Goal: Task Accomplishment & Management: Manage account settings

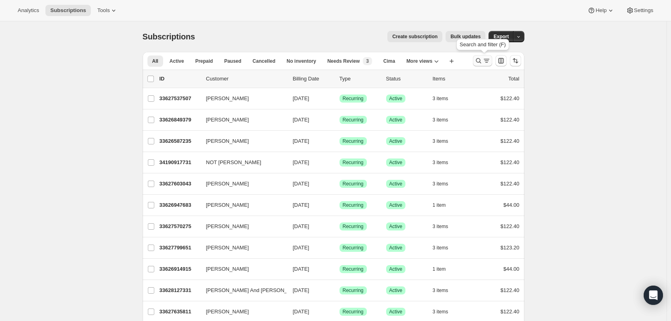
click at [483, 62] on icon "Search and filter results" at bounding box center [479, 61] width 8 height 8
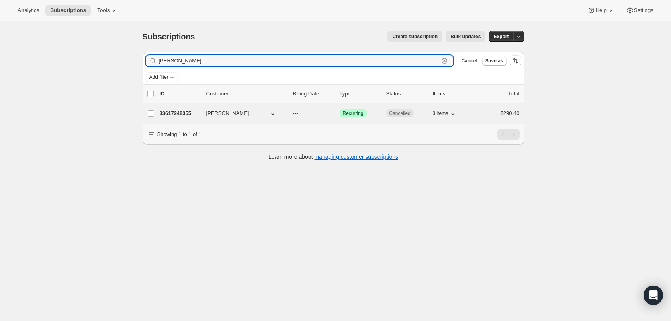
type input "[PERSON_NAME]"
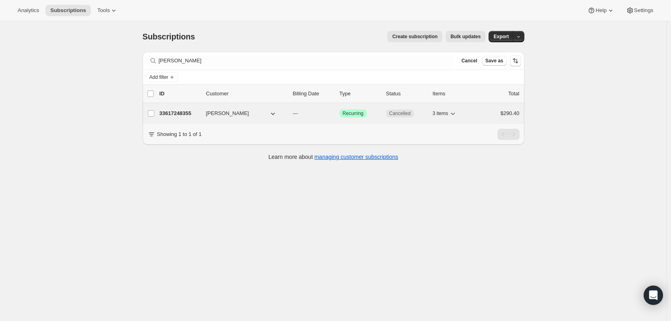
click at [179, 115] on p "33617248355" at bounding box center [180, 113] width 40 height 8
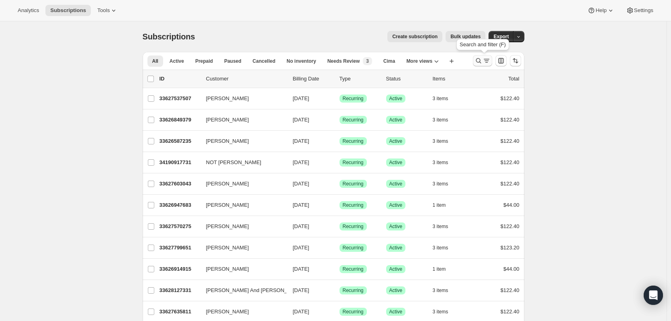
click at [479, 62] on icon "Search and filter results" at bounding box center [479, 61] width 8 height 8
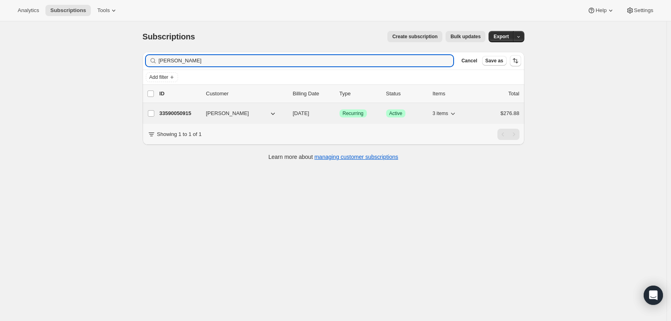
type input "[PERSON_NAME]"
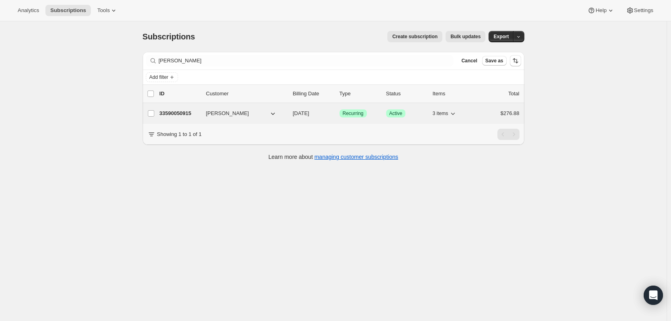
click at [185, 113] on p "33590050915" at bounding box center [180, 113] width 40 height 8
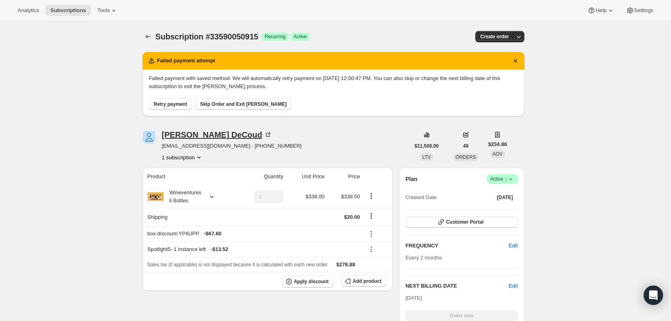
click at [266, 133] on icon at bounding box center [268, 135] width 4 height 4
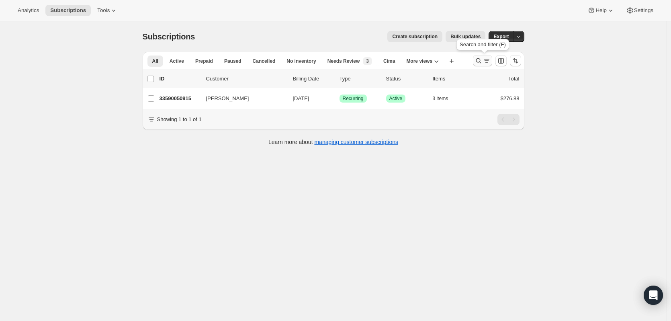
click at [483, 62] on icon "Search and filter results" at bounding box center [479, 61] width 8 height 8
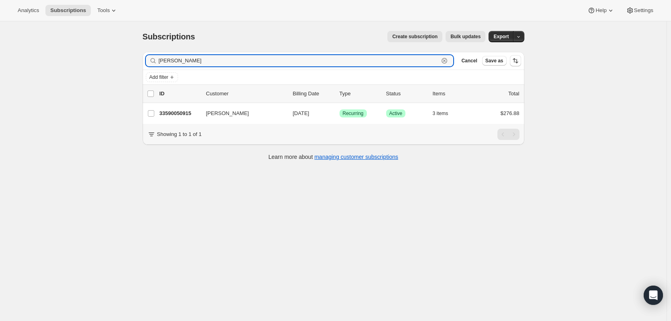
click at [448, 60] on icon "button" at bounding box center [445, 61] width 8 height 8
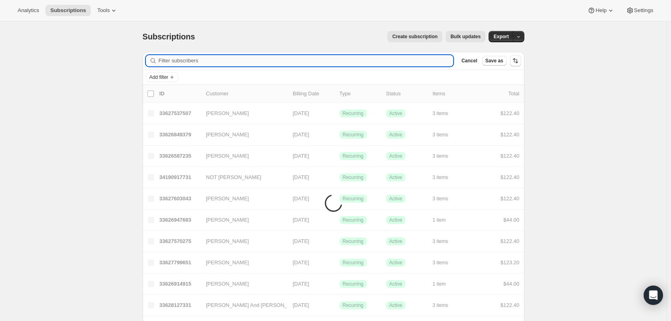
paste input "[EMAIL_ADDRESS][DOMAIN_NAME]"
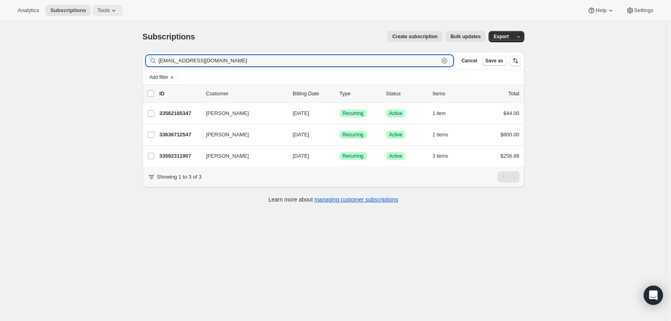
type input "[EMAIL_ADDRESS][DOMAIN_NAME]"
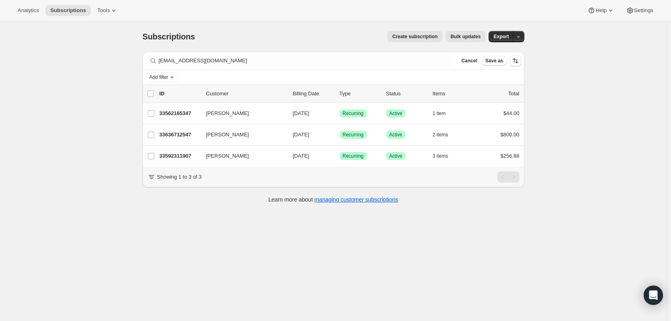
drag, startPoint x: 179, startPoint y: 113, endPoint x: 119, endPoint y: 268, distance: 166.7
click at [119, 268] on div "Subscriptions. This page is ready Subscriptions Create subscription Bulk update…" at bounding box center [333, 181] width 667 height 321
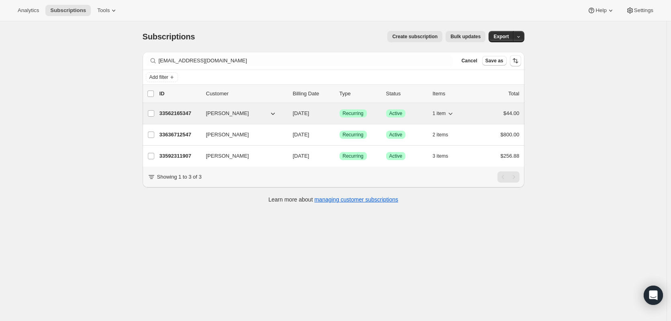
drag, startPoint x: 189, startPoint y: 113, endPoint x: 184, endPoint y: 113, distance: 5.3
click at [184, 113] on p "33562165347" at bounding box center [180, 113] width 40 height 8
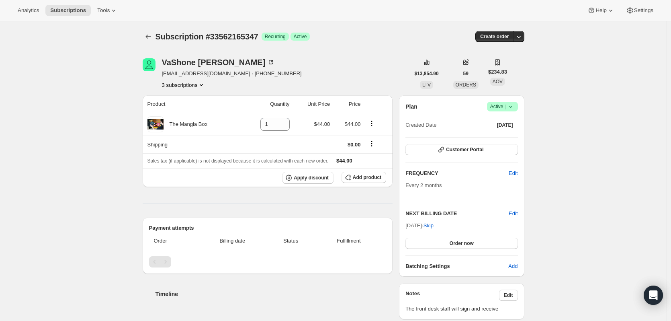
click at [205, 85] on icon "Product actions" at bounding box center [201, 85] width 8 height 8
click at [176, 115] on span "33592311907" at bounding box center [173, 114] width 32 height 6
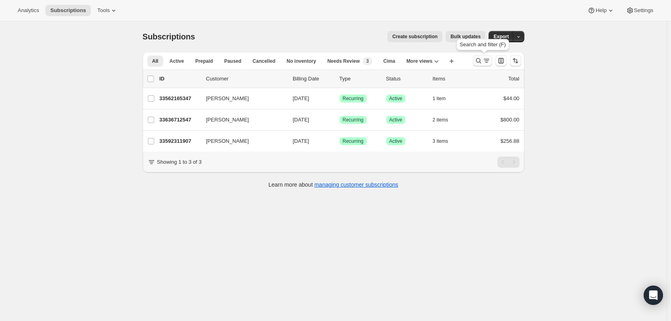
click at [478, 61] on icon "Search and filter results" at bounding box center [479, 61] width 8 height 8
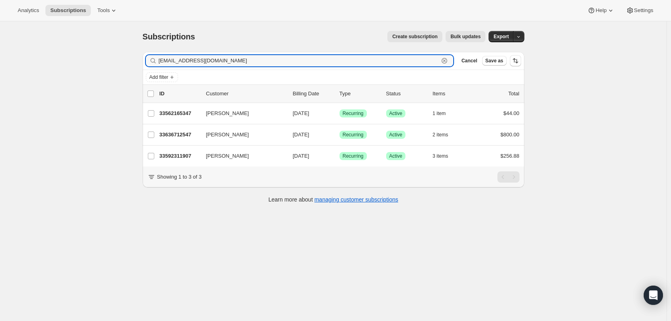
click at [444, 62] on icon "button" at bounding box center [445, 61] width 8 height 8
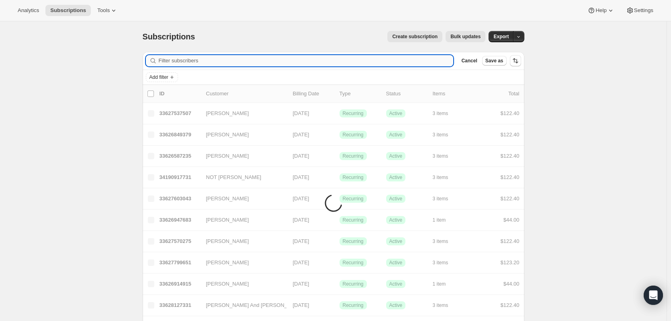
paste input "[PERSON_NAME][EMAIL_ADDRESS][PERSON_NAME][PERSON_NAME][DOMAIN_NAME]"
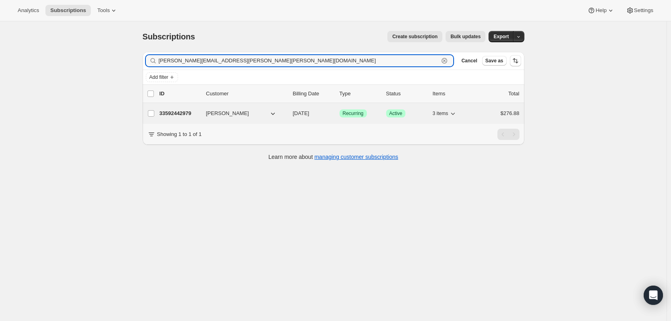
type input "[PERSON_NAME][EMAIL_ADDRESS][PERSON_NAME][PERSON_NAME][DOMAIN_NAME]"
click at [175, 114] on p "33592442979" at bounding box center [180, 113] width 40 height 8
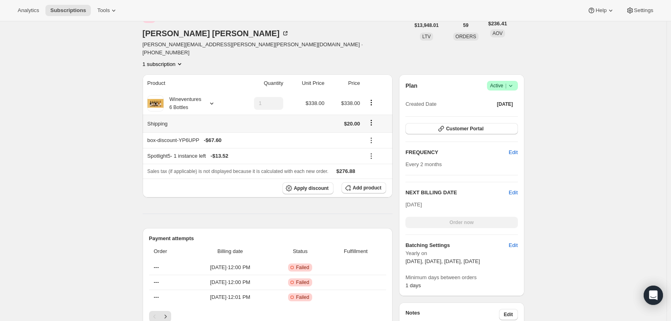
scroll to position [80, 0]
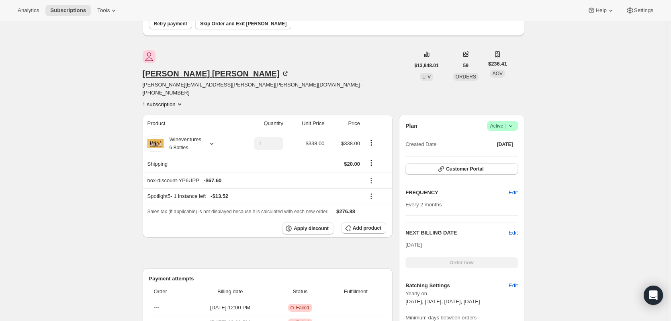
click at [281, 70] on icon at bounding box center [285, 74] width 8 height 8
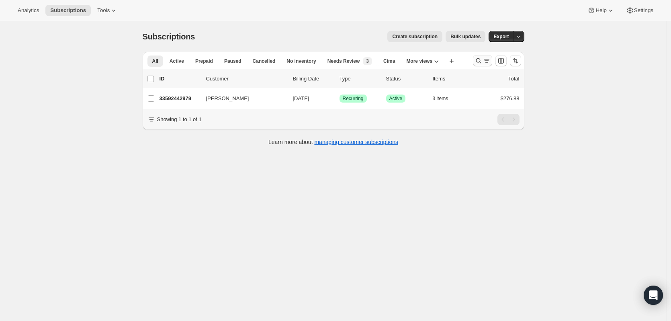
click at [474, 62] on div at bounding box center [497, 61] width 55 height 16
click at [477, 62] on icon "Search and filter results" at bounding box center [479, 61] width 8 height 8
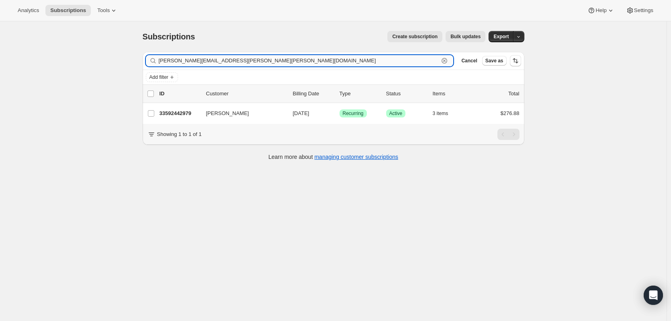
drag, startPoint x: 448, startPoint y: 61, endPoint x: 432, endPoint y: 61, distance: 16.1
click at [445, 61] on icon "button" at bounding box center [445, 61] width 8 height 8
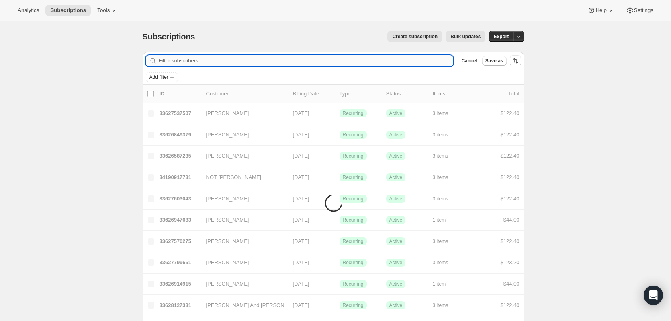
paste input "[EMAIL_ADDRESS][DOMAIN_NAME]"
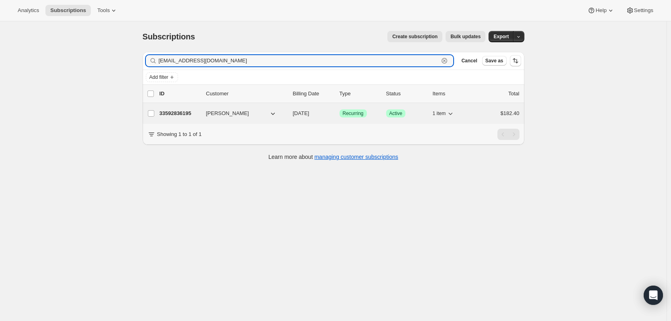
type input "[EMAIL_ADDRESS][DOMAIN_NAME]"
click at [183, 111] on p "33592836195" at bounding box center [180, 113] width 40 height 8
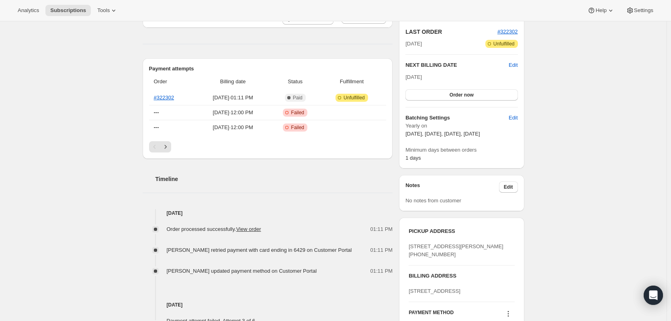
scroll to position [161, 0]
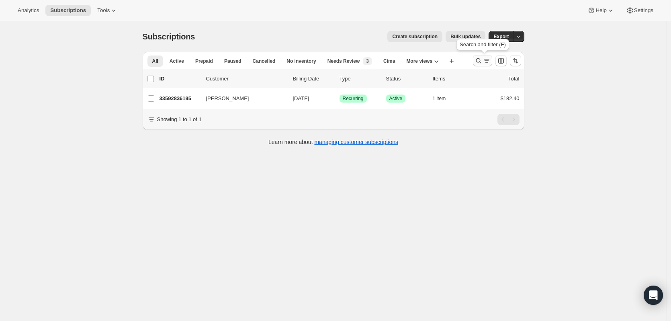
click at [480, 60] on icon "Search and filter results" at bounding box center [479, 61] width 8 height 8
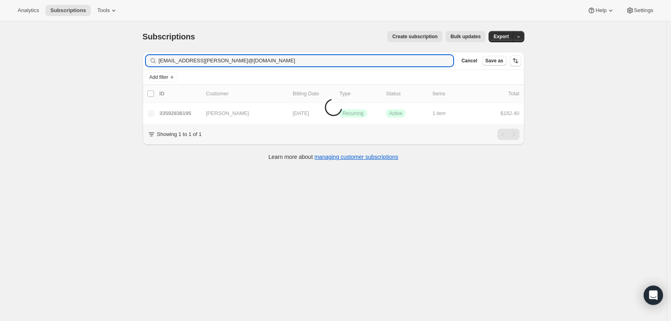
type input "[EMAIL_ADDRESS][DOMAIN_NAME]"
click at [449, 59] on icon "button" at bounding box center [445, 61] width 8 height 8
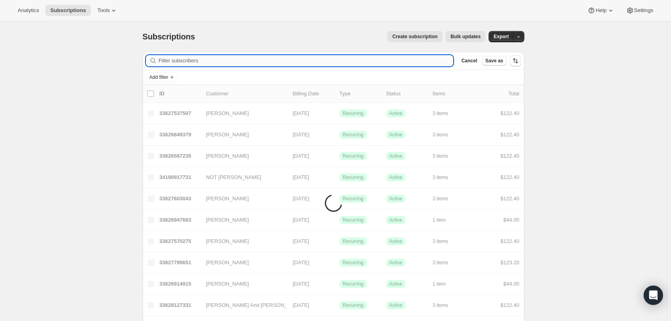
paste input "[PERSON_NAME][EMAIL_ADDRESS][PERSON_NAME][DOMAIN_NAME]"
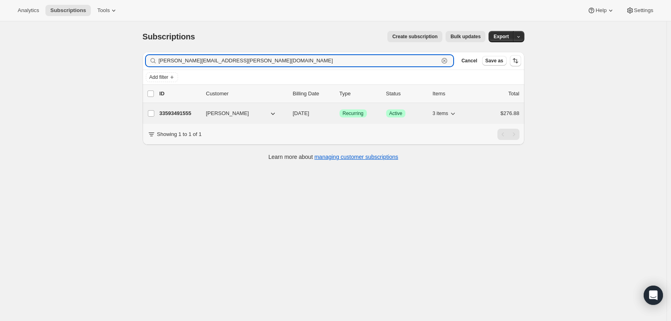
type input "[PERSON_NAME][EMAIL_ADDRESS][PERSON_NAME][DOMAIN_NAME]"
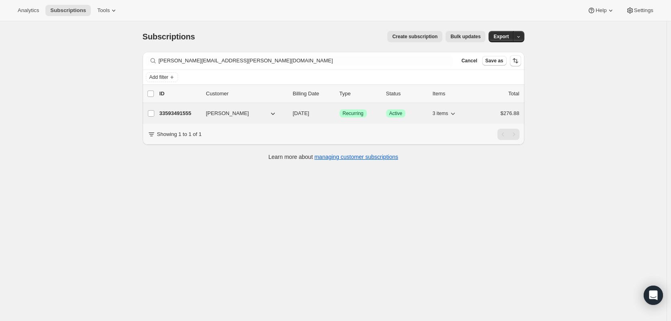
click at [187, 113] on p "33593491555" at bounding box center [180, 113] width 40 height 8
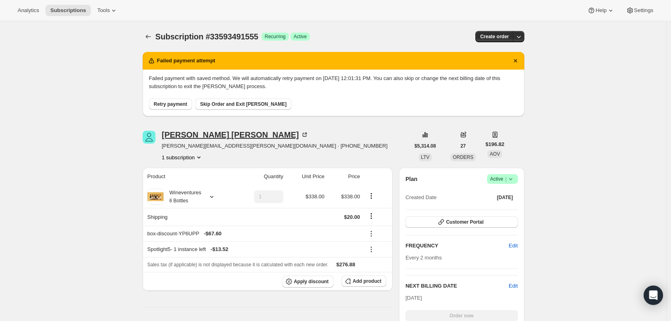
click at [305, 134] on icon at bounding box center [306, 134] width 2 height 2
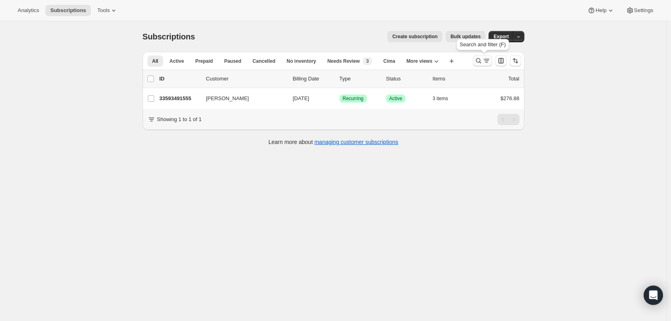
click at [480, 57] on icon "Search and filter results" at bounding box center [479, 61] width 8 height 8
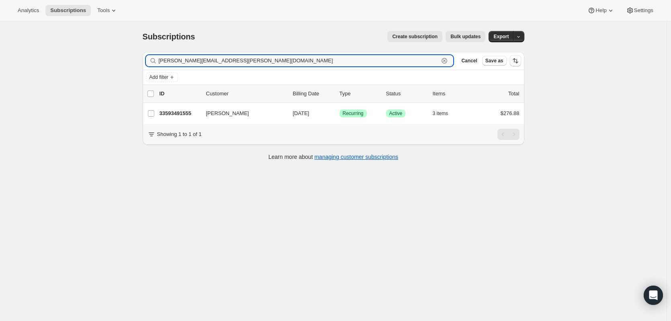
click at [447, 58] on icon "button" at bounding box center [445, 61] width 8 height 8
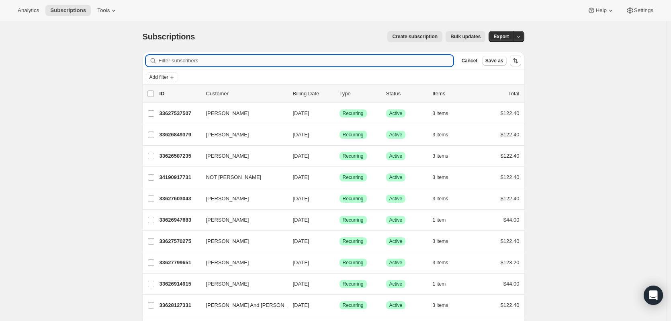
click at [423, 60] on input "Filter subscribers" at bounding box center [306, 60] width 295 height 11
paste input "[EMAIL_ADDRESS][DOMAIN_NAME]"
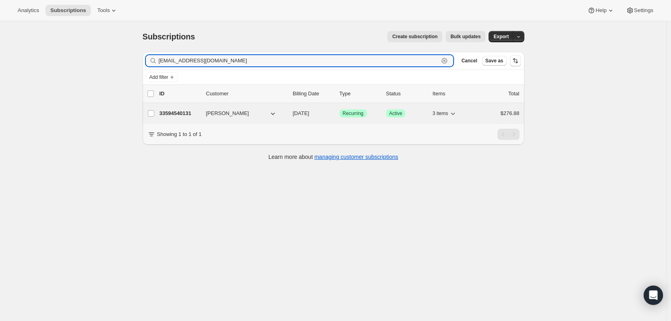
type input "[EMAIL_ADDRESS][DOMAIN_NAME]"
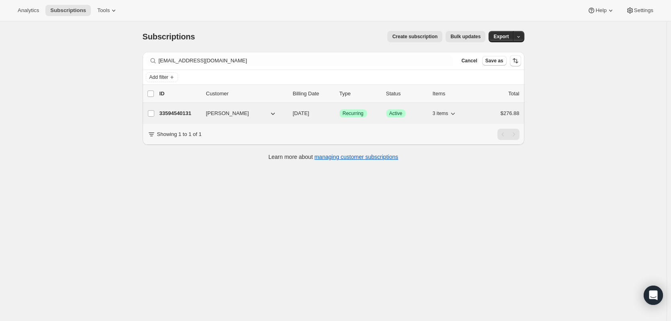
click at [188, 109] on p "33594540131" at bounding box center [180, 113] width 40 height 8
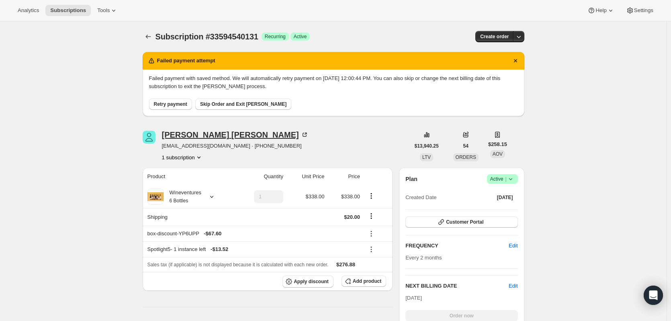
click at [305, 133] on icon at bounding box center [306, 134] width 2 height 2
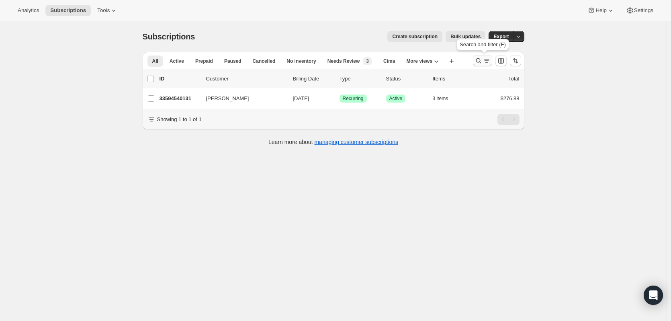
click at [476, 62] on icon "Search and filter results" at bounding box center [479, 61] width 8 height 8
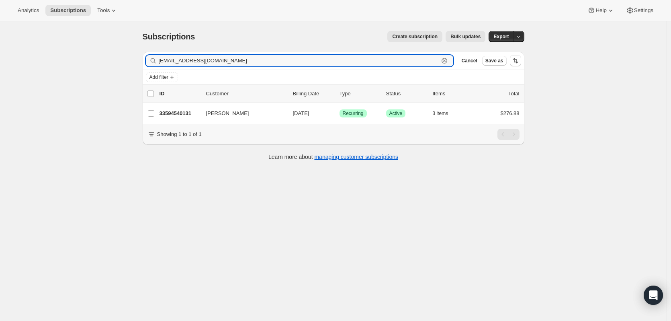
click at [446, 61] on icon "button" at bounding box center [444, 61] width 3 height 3
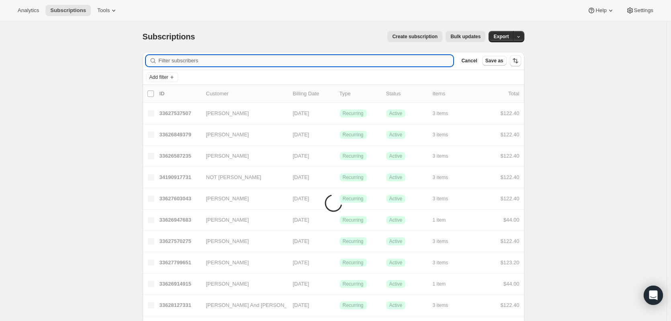
click at [391, 61] on input "Filter subscribers" at bounding box center [306, 60] width 295 height 11
paste input "[EMAIL_ADDRESS][DOMAIN_NAME]"
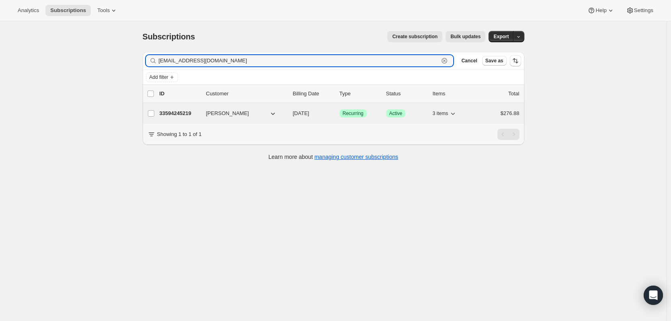
type input "[EMAIL_ADDRESS][DOMAIN_NAME]"
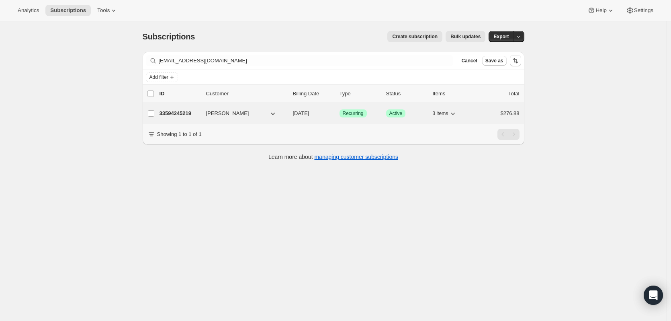
click at [171, 110] on p "33594245219" at bounding box center [180, 113] width 40 height 8
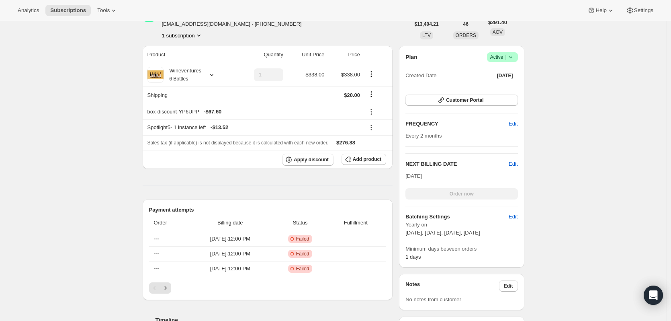
scroll to position [40, 0]
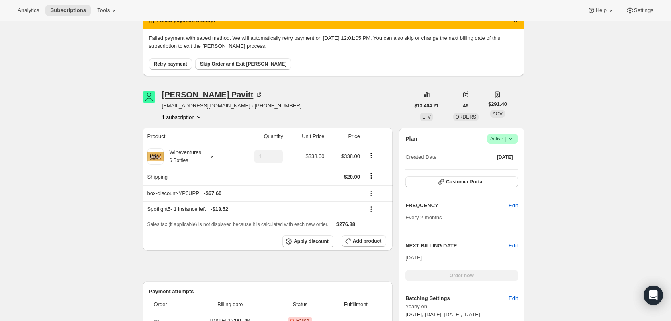
click at [259, 93] on icon at bounding box center [260, 93] width 2 height 2
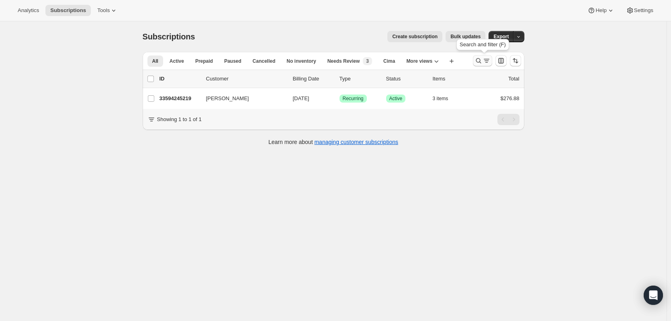
click at [482, 59] on icon "Search and filter results" at bounding box center [479, 61] width 8 height 8
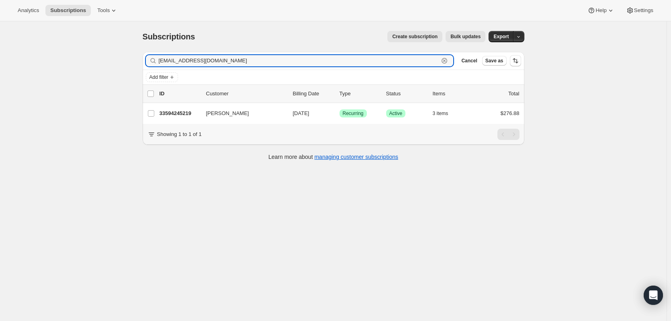
click at [447, 59] on icon "button" at bounding box center [445, 61] width 6 height 6
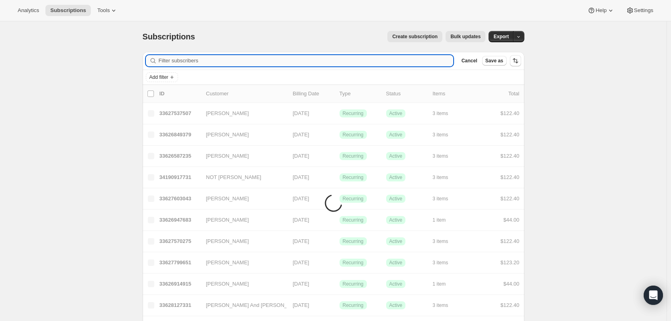
paste input "[EMAIL_ADDRESS][DOMAIN_NAME]"
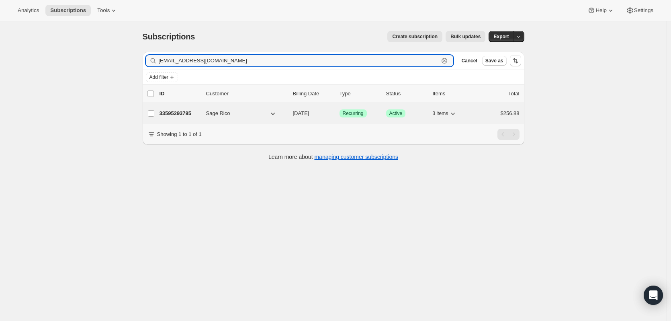
type input "[EMAIL_ADDRESS][DOMAIN_NAME]"
click at [183, 113] on p "33595293795" at bounding box center [180, 113] width 40 height 8
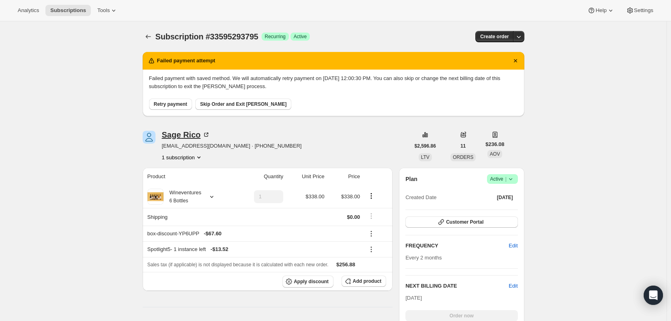
click at [209, 134] on icon at bounding box center [207, 134] width 2 height 2
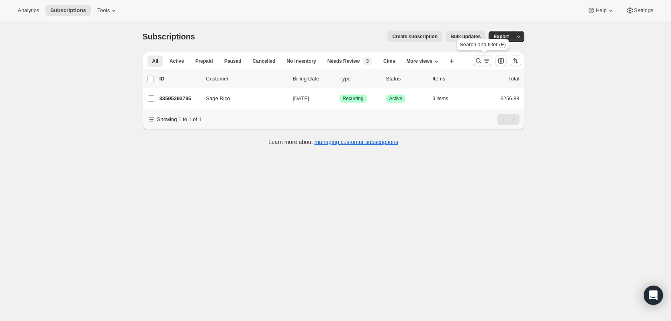
click at [479, 62] on icon "Search and filter results" at bounding box center [478, 60] width 5 height 5
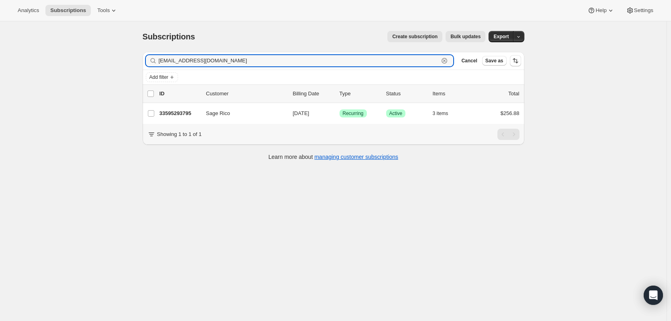
click at [447, 62] on icon "button" at bounding box center [445, 61] width 6 height 6
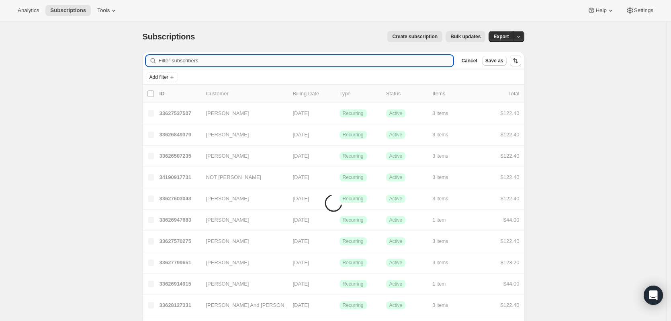
paste input "[PERSON_NAME][EMAIL_ADDRESS][PERSON_NAME][DOMAIN_NAME]"
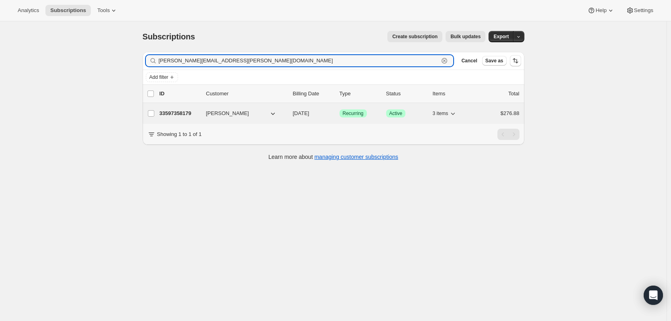
type input "[PERSON_NAME][EMAIL_ADDRESS][PERSON_NAME][DOMAIN_NAME]"
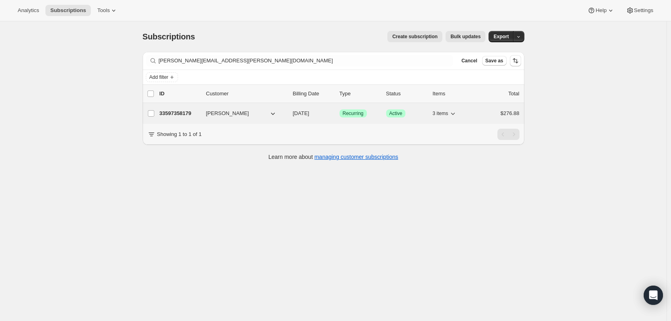
click at [175, 112] on p "33597358179" at bounding box center [180, 113] width 40 height 8
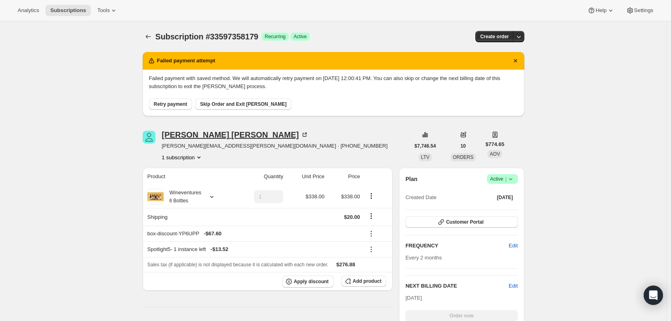
click at [301, 132] on icon at bounding box center [305, 135] width 8 height 8
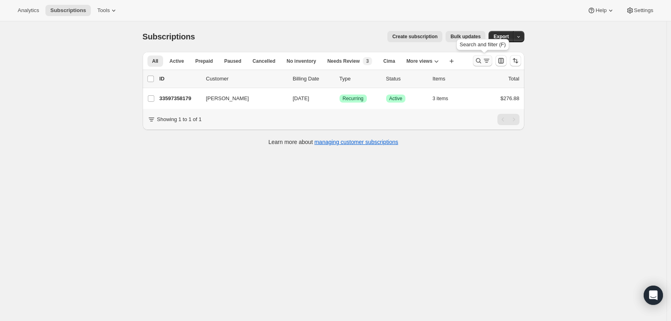
click at [478, 58] on icon "Search and filter results" at bounding box center [479, 61] width 8 height 8
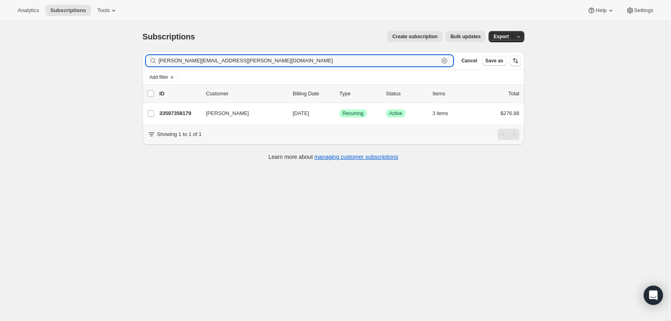
click at [446, 62] on icon "button" at bounding box center [444, 61] width 3 height 3
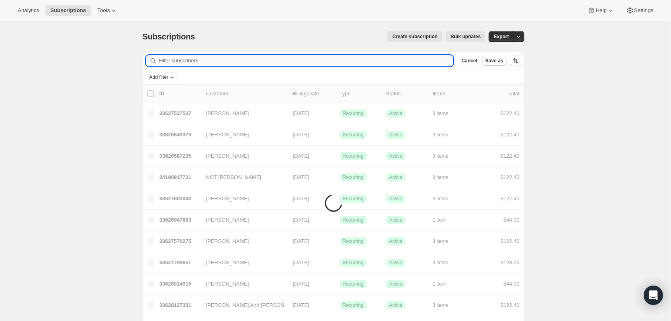
paste input "[EMAIL_ADDRESS][DOMAIN_NAME]"
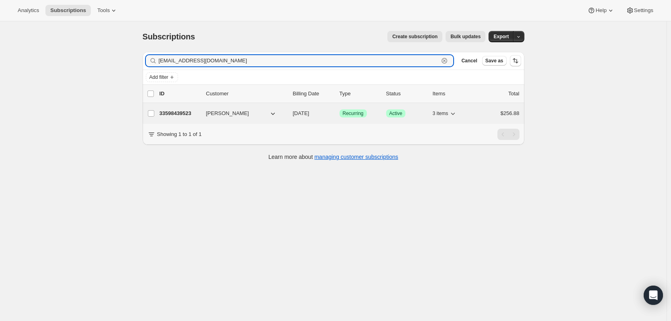
type input "[EMAIL_ADDRESS][DOMAIN_NAME]"
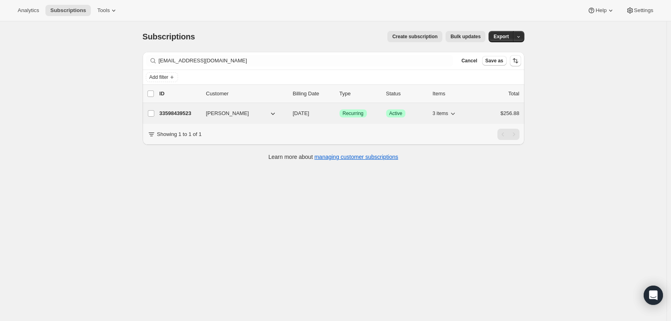
click at [187, 110] on p "33598439523" at bounding box center [180, 113] width 40 height 8
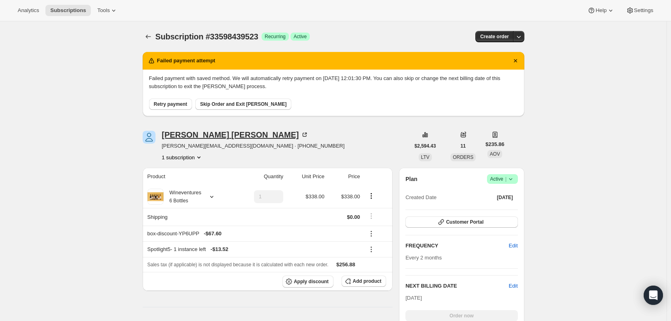
click at [301, 135] on icon at bounding box center [305, 135] width 8 height 8
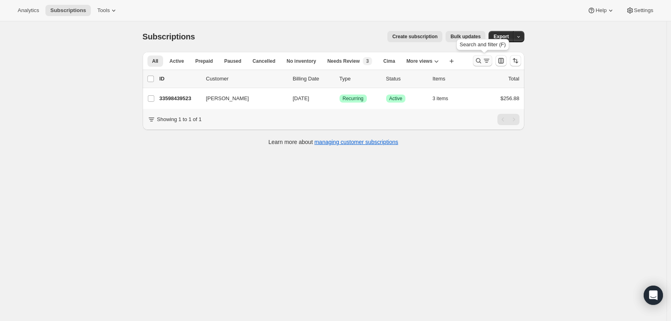
click at [483, 62] on icon "Search and filter results" at bounding box center [479, 61] width 8 height 8
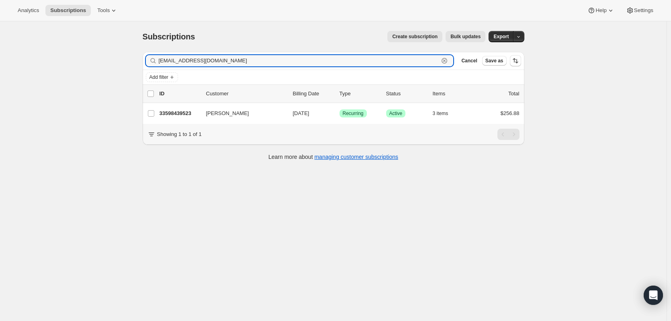
click at [448, 58] on icon "button" at bounding box center [445, 61] width 8 height 8
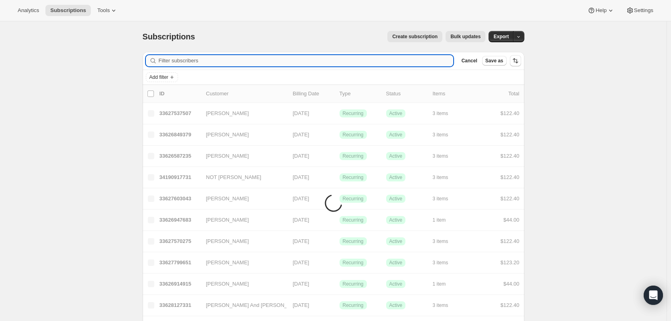
paste input "[EMAIL_ADDRESS][DOMAIN_NAME]"
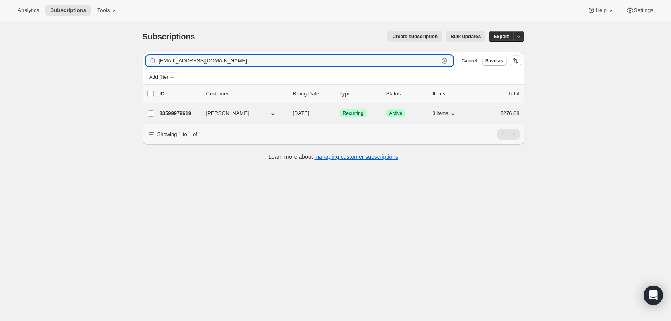
type input "[EMAIL_ADDRESS][DOMAIN_NAME]"
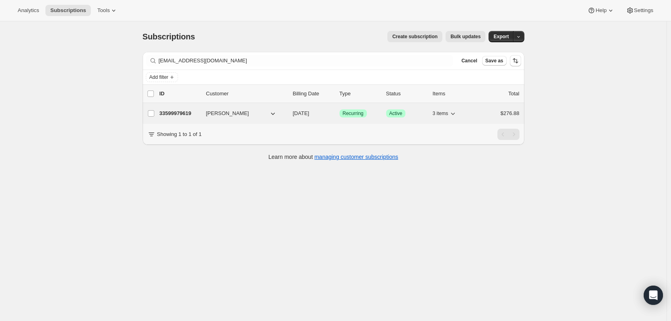
click at [179, 110] on p "33599979619" at bounding box center [180, 113] width 40 height 8
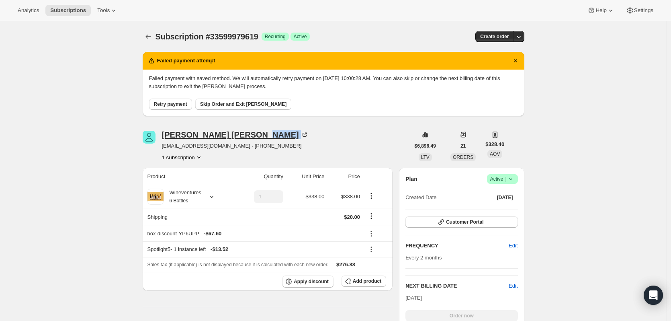
click at [224, 134] on div "[PERSON_NAME]" at bounding box center [235, 135] width 147 height 8
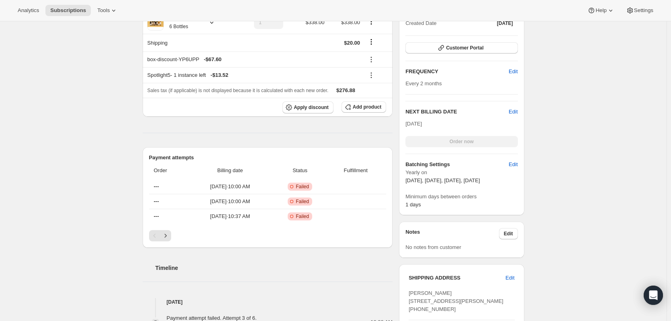
scroll to position [241, 0]
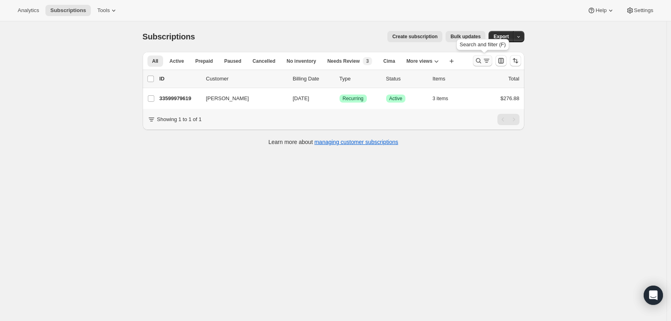
click at [481, 60] on icon "Search and filter results" at bounding box center [479, 61] width 8 height 8
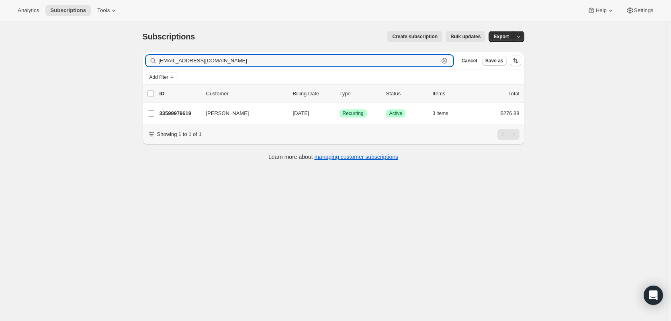
click at [447, 59] on icon "button" at bounding box center [445, 61] width 8 height 8
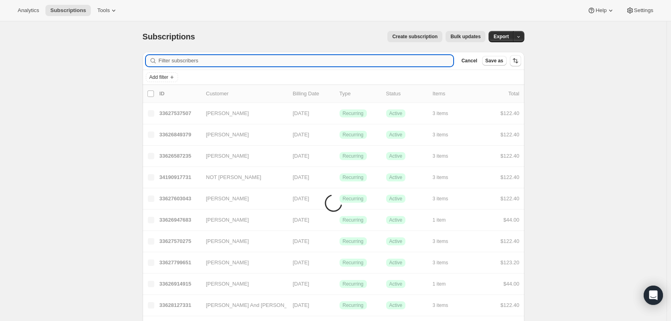
paste input "[EMAIL_ADDRESS][DOMAIN_NAME]"
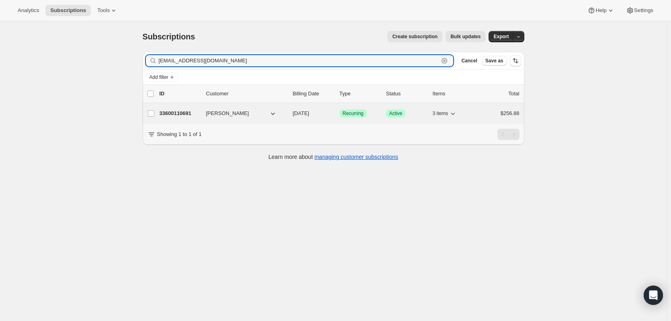
type input "[EMAIL_ADDRESS][DOMAIN_NAME]"
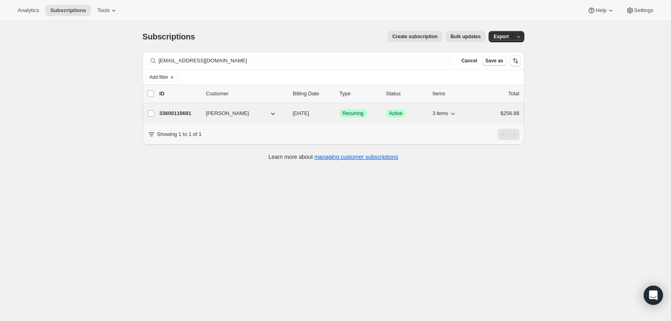
click at [189, 112] on p "33600110691" at bounding box center [180, 113] width 40 height 8
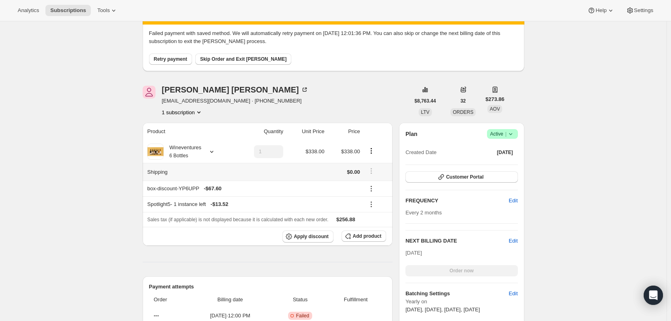
scroll to position [80, 0]
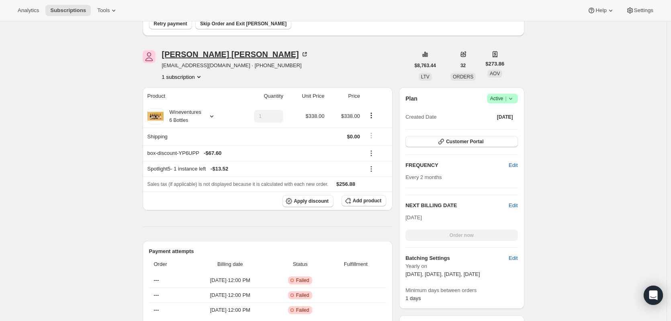
click at [301, 54] on icon at bounding box center [305, 54] width 8 height 8
click at [301, 55] on icon at bounding box center [305, 54] width 8 height 8
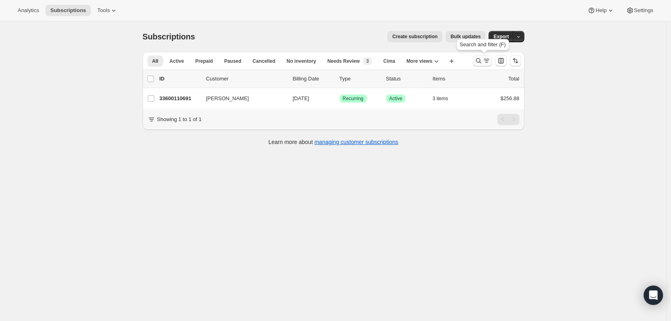
click at [477, 63] on icon "Search and filter results" at bounding box center [479, 61] width 8 height 8
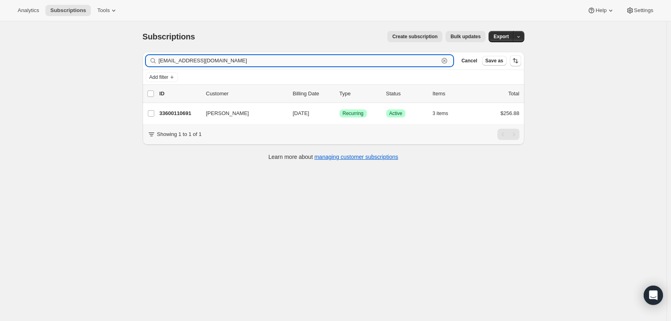
click at [445, 60] on icon "button" at bounding box center [445, 61] width 8 height 8
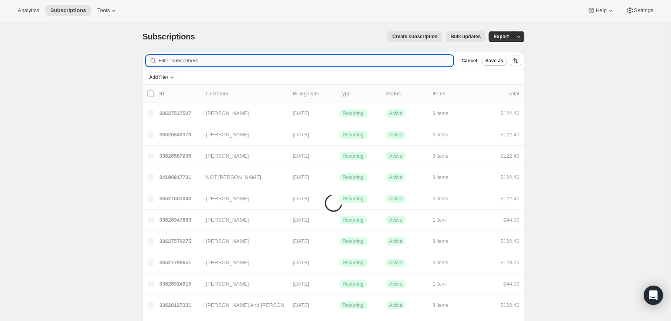
paste input "[EMAIL_ADDRESS][DOMAIN_NAME]"
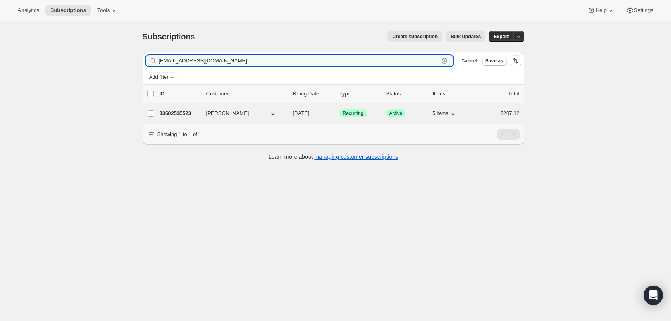
type input "[EMAIL_ADDRESS][DOMAIN_NAME]"
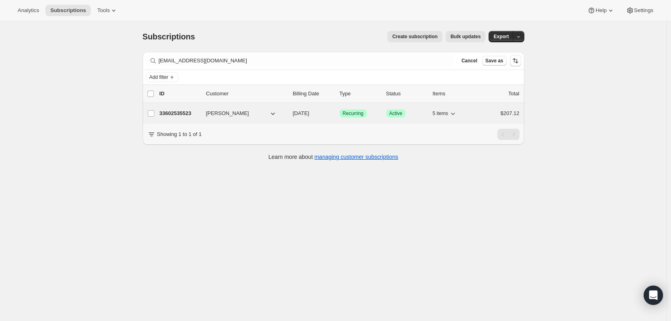
click at [191, 114] on p "33602535523" at bounding box center [180, 113] width 40 height 8
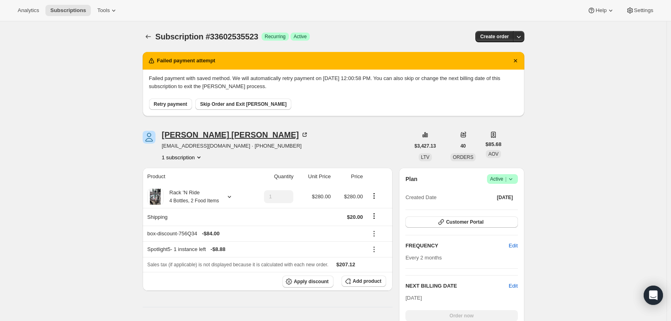
click at [301, 132] on icon at bounding box center [305, 135] width 8 height 8
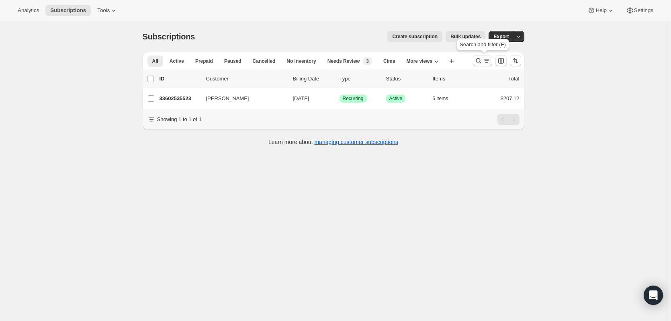
click at [482, 63] on button "Search and filter results" at bounding box center [482, 60] width 19 height 11
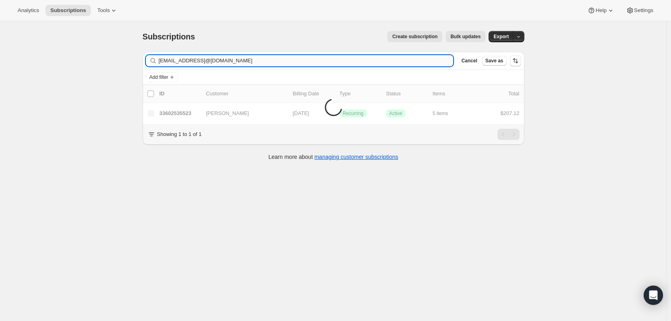
type input "[EMAIL_ADDRESS][DOMAIN_NAME]"
click at [442, 60] on div "[EMAIL_ADDRESS][DOMAIN_NAME] Clear" at bounding box center [300, 60] width 308 height 11
click at [445, 60] on icon "button" at bounding box center [445, 61] width 8 height 8
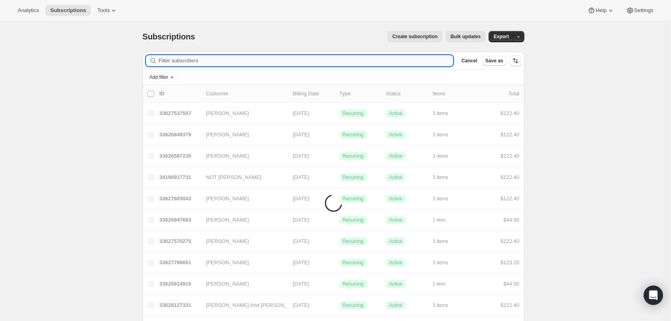
paste input "[EMAIL_ADDRESS][DOMAIN_NAME]"
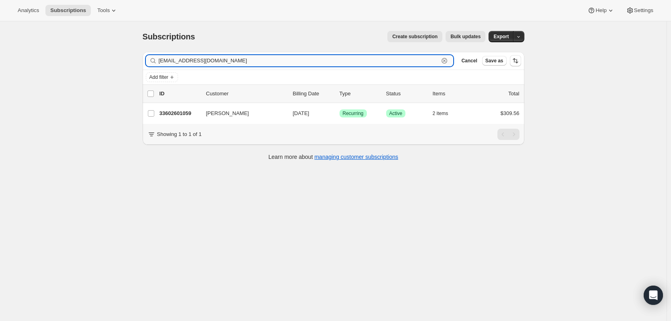
click at [162, 63] on input "[EMAIL_ADDRESS][DOMAIN_NAME]" at bounding box center [299, 60] width 281 height 11
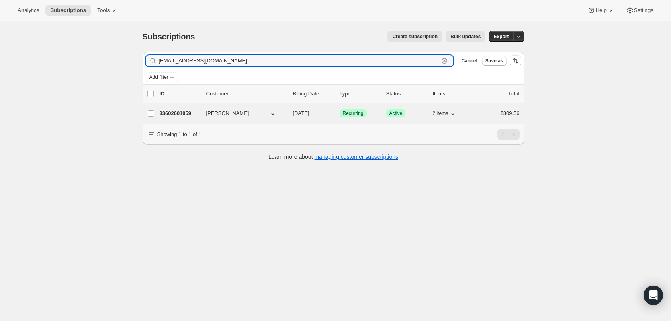
type input "[EMAIL_ADDRESS][DOMAIN_NAME]"
click at [189, 112] on p "33602601059" at bounding box center [180, 113] width 40 height 8
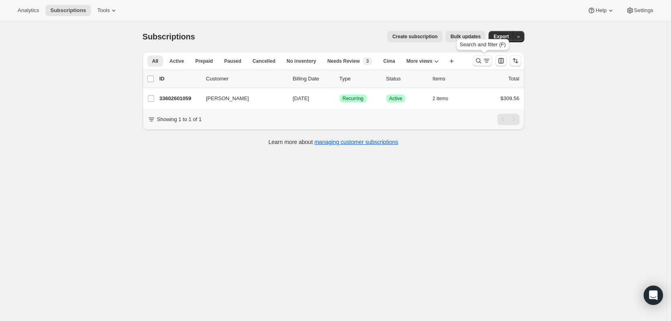
click at [480, 60] on icon "Search and filter results" at bounding box center [479, 61] width 8 height 8
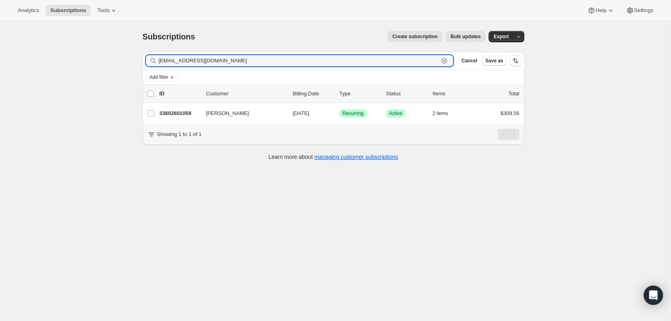
click at [444, 60] on icon "button" at bounding box center [445, 61] width 6 height 6
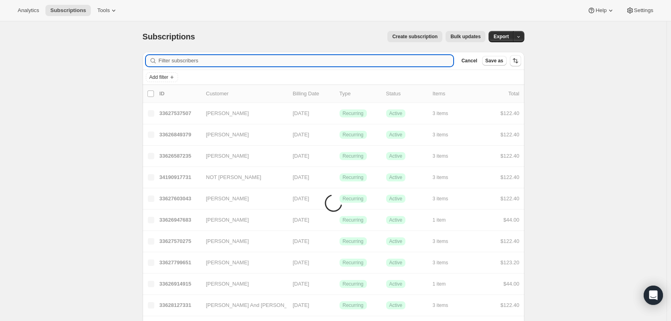
paste input "[EMAIL_ADDRESS][DOMAIN_NAME]"
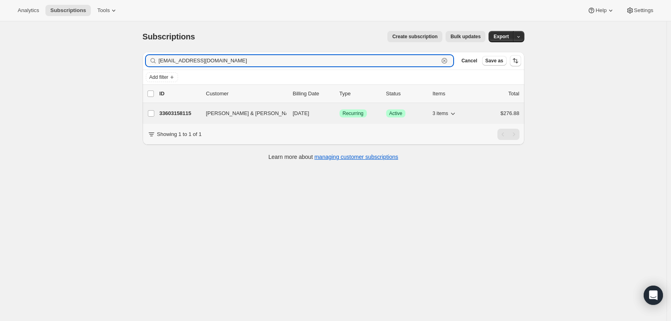
type input "[EMAIL_ADDRESS][DOMAIN_NAME]"
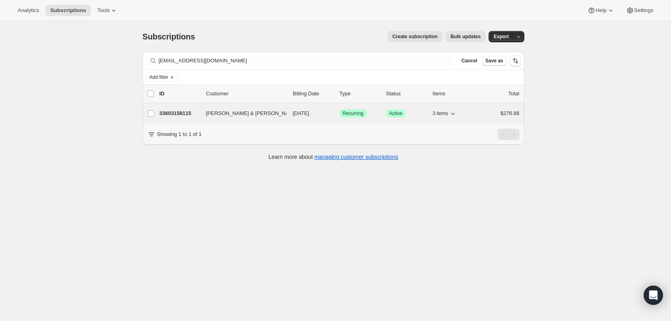
click at [178, 115] on p "33603158115" at bounding box center [180, 113] width 40 height 8
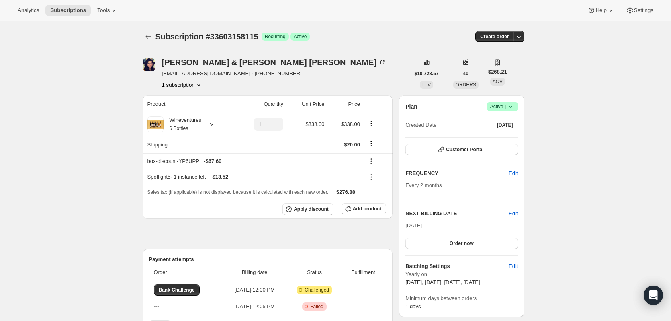
click at [378, 62] on icon at bounding box center [382, 62] width 8 height 8
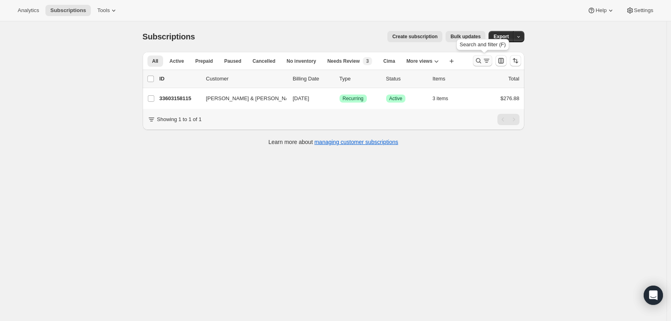
click at [480, 57] on icon "Search and filter results" at bounding box center [479, 61] width 8 height 8
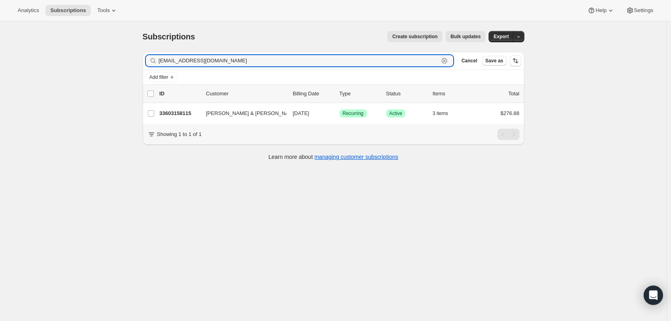
click at [447, 62] on icon "button" at bounding box center [445, 61] width 6 height 6
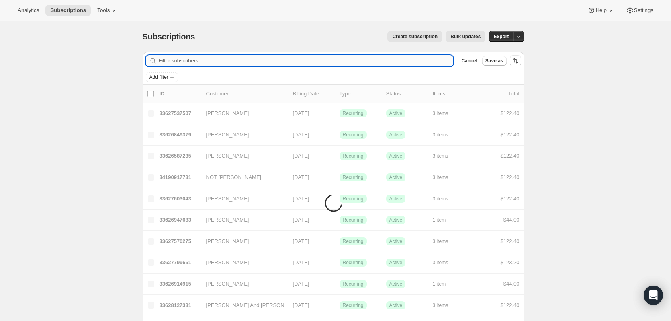
paste input "[EMAIL_ADDRESS][DOMAIN_NAME]"
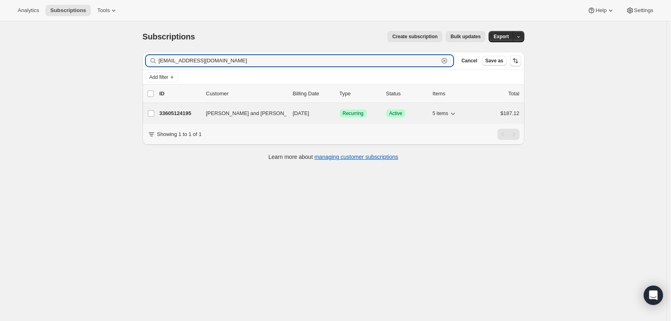
type input "[EMAIL_ADDRESS][DOMAIN_NAME]"
click at [177, 111] on p "33605124195" at bounding box center [180, 113] width 40 height 8
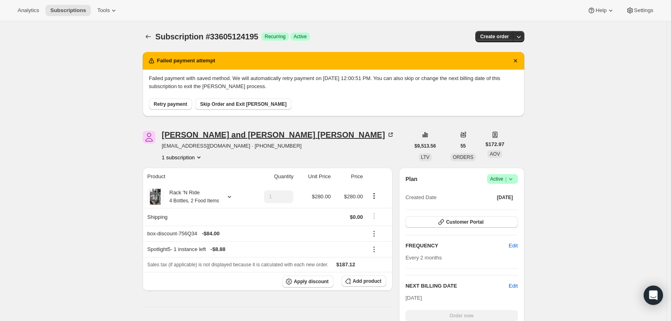
click at [387, 135] on icon at bounding box center [391, 135] width 8 height 8
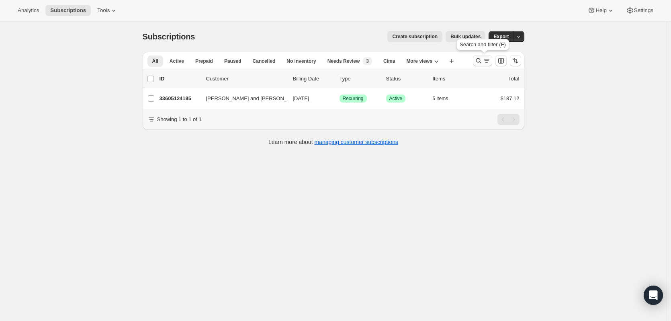
click at [480, 59] on icon "Search and filter results" at bounding box center [479, 61] width 8 height 8
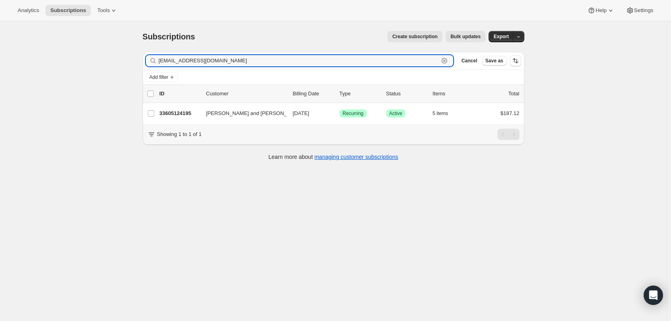
click at [445, 60] on icon "button" at bounding box center [444, 61] width 3 height 3
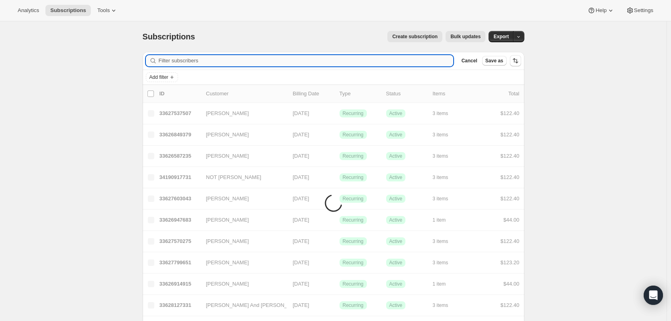
paste input "[EMAIL_ADDRESS][DOMAIN_NAME]"
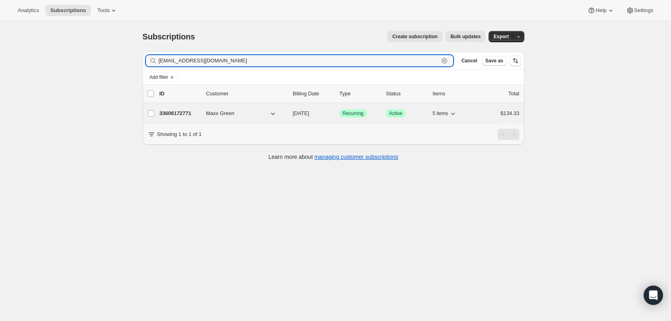
type input "[EMAIL_ADDRESS][DOMAIN_NAME]"
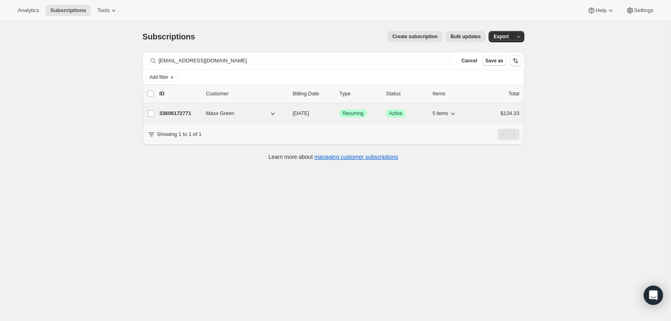
click at [174, 115] on p "33606172771" at bounding box center [180, 113] width 40 height 8
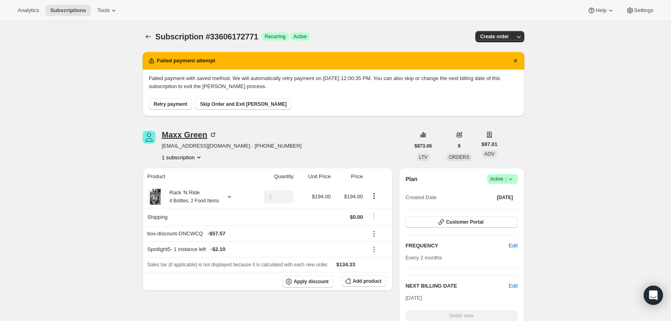
click at [215, 134] on icon at bounding box center [214, 134] width 2 height 2
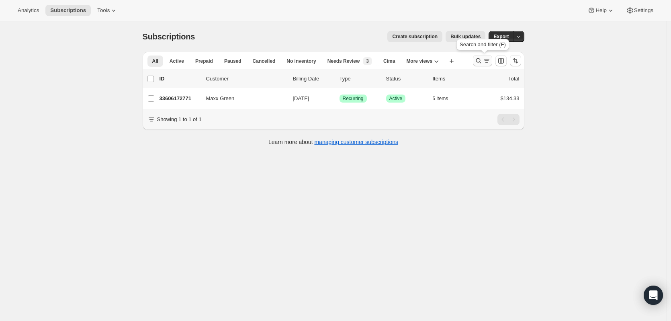
click at [480, 59] on icon "Search and filter results" at bounding box center [478, 60] width 5 height 5
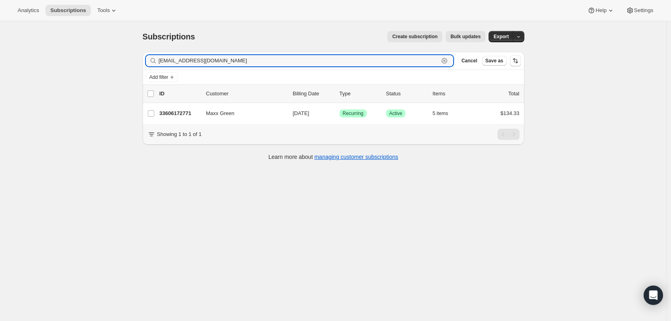
click at [447, 59] on icon "button" at bounding box center [445, 61] width 6 height 6
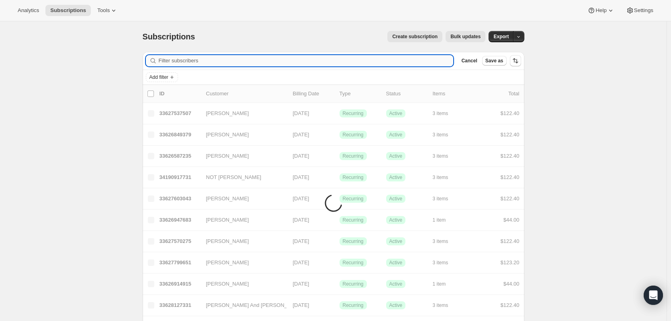
paste input "[EMAIL_ADDRESS][DOMAIN_NAME]"
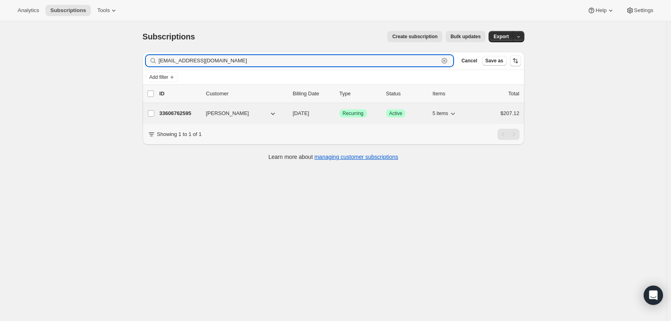
type input "[EMAIL_ADDRESS][DOMAIN_NAME]"
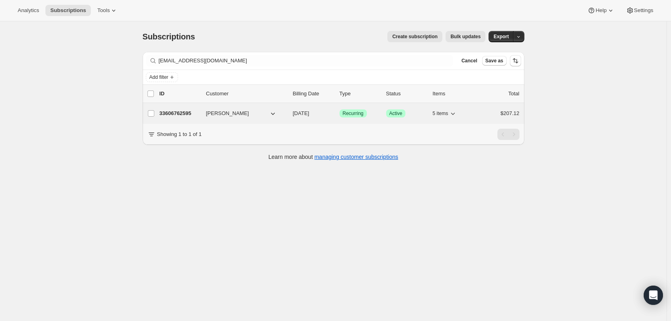
click at [181, 113] on p "33606762595" at bounding box center [180, 113] width 40 height 8
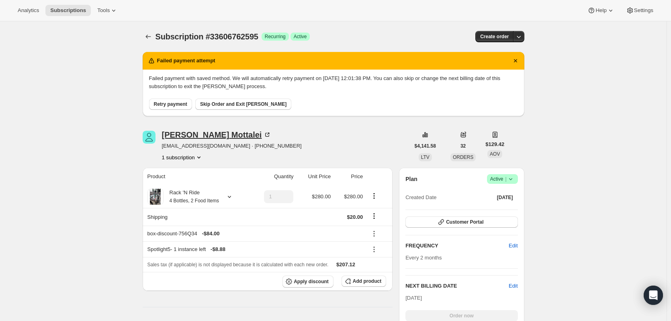
click at [265, 133] on icon at bounding box center [267, 135] width 4 height 4
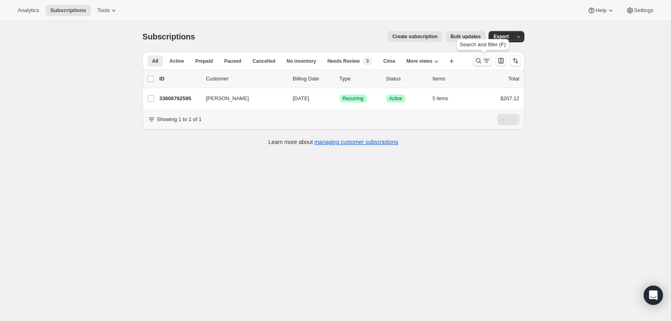
click at [481, 62] on icon "Search and filter results" at bounding box center [478, 60] width 5 height 5
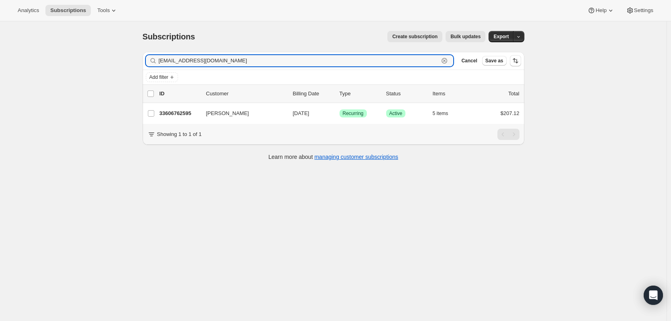
click at [445, 62] on icon "button" at bounding box center [445, 61] width 8 height 8
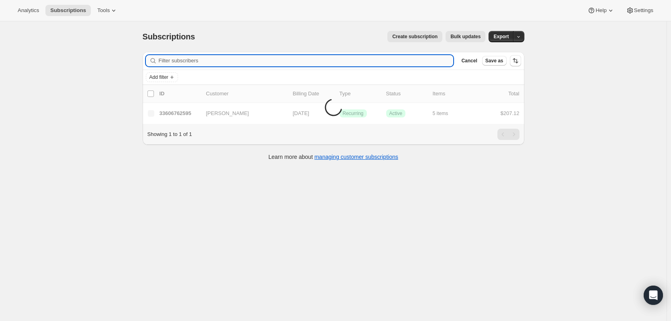
paste input "[EMAIL_ADDRESS][DOMAIN_NAME]"
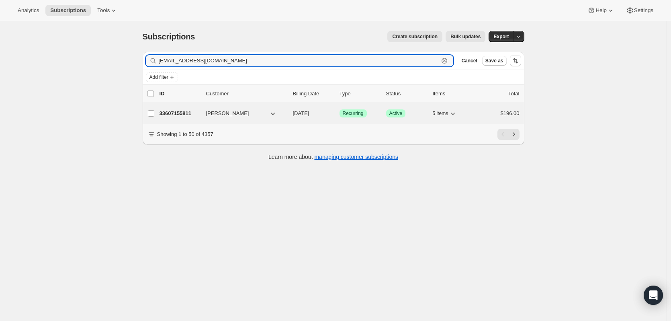
type input "[EMAIL_ADDRESS][DOMAIN_NAME]"
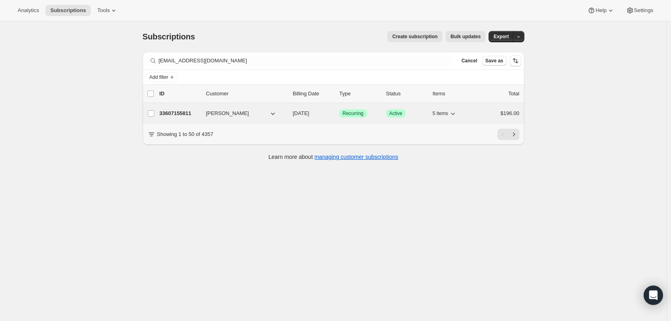
click at [189, 114] on p "33607155811" at bounding box center [180, 113] width 40 height 8
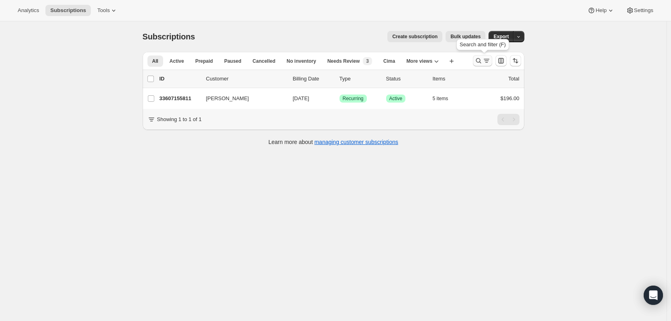
click at [481, 60] on icon "Search and filter results" at bounding box center [479, 61] width 8 height 8
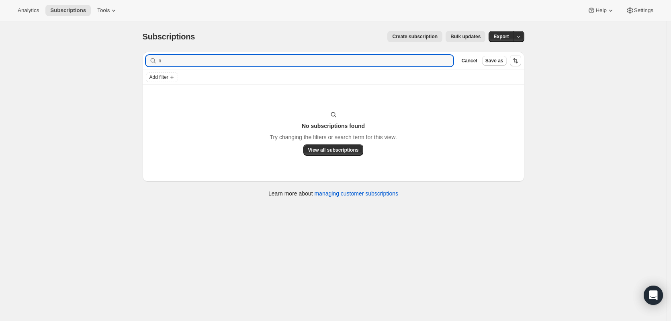
type input "l"
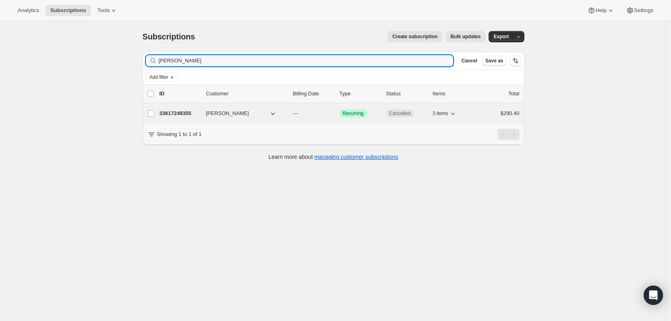
type input "[PERSON_NAME]"
click at [189, 113] on p "33617248355" at bounding box center [180, 113] width 40 height 8
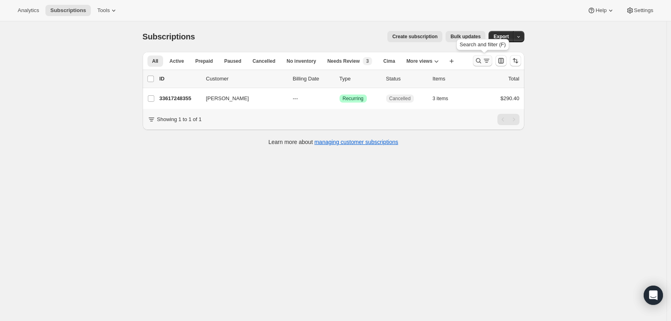
click at [477, 61] on icon "Search and filter results" at bounding box center [479, 61] width 8 height 8
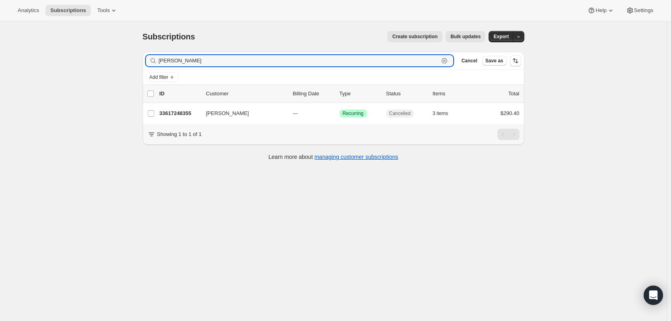
click at [445, 60] on icon "button" at bounding box center [444, 61] width 3 height 3
paste input "[PERSON_NAME]"
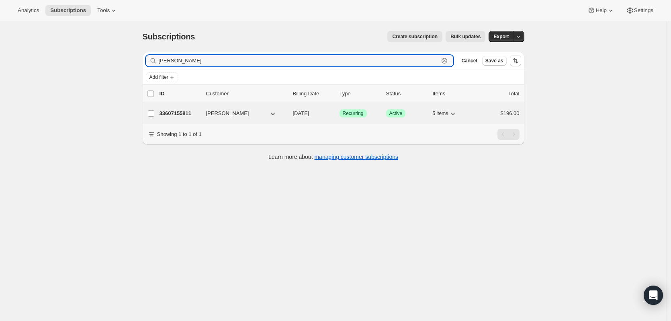
type input "[PERSON_NAME]"
click at [180, 113] on p "33607155811" at bounding box center [180, 113] width 40 height 8
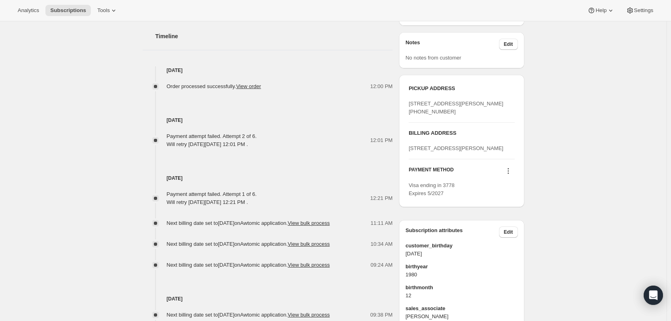
scroll to position [362, 0]
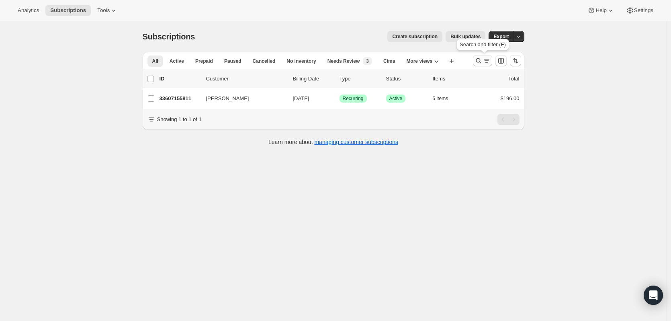
click at [479, 61] on icon "Search and filter results" at bounding box center [479, 61] width 8 height 8
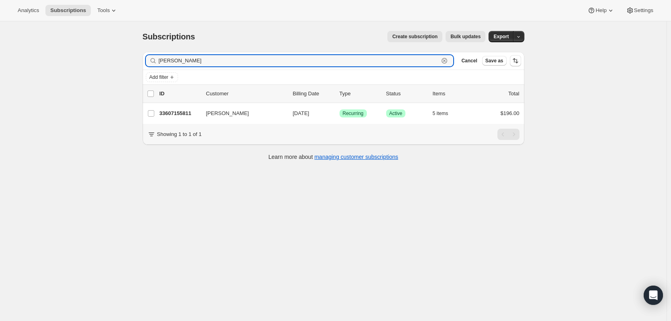
click at [446, 62] on icon "button" at bounding box center [444, 61] width 3 height 3
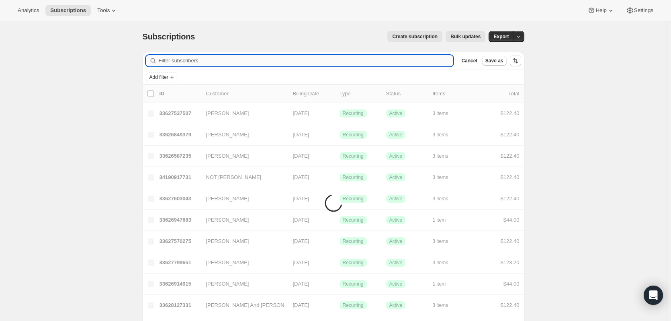
paste input "[PERSON_NAME][EMAIL_ADDRESS][DOMAIN_NAME]"
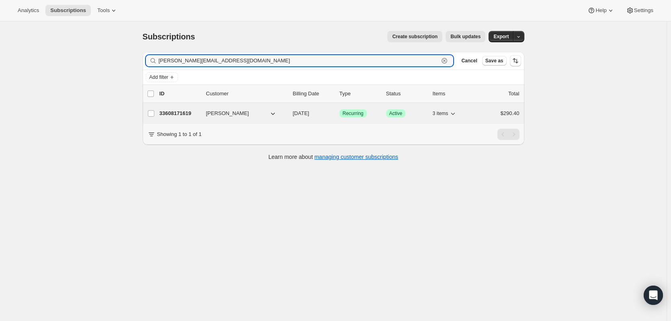
type input "[PERSON_NAME][EMAIL_ADDRESS][DOMAIN_NAME]"
click at [172, 112] on p "33608171619" at bounding box center [180, 113] width 40 height 8
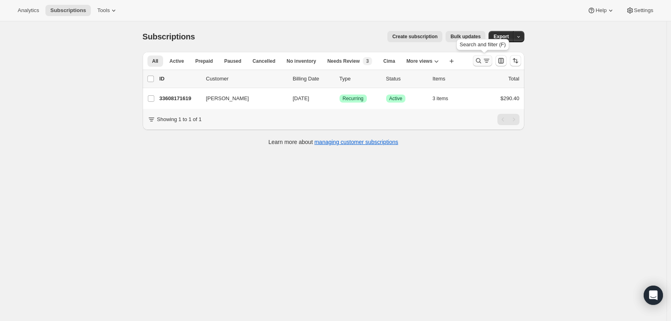
click at [483, 61] on icon "Search and filter results" at bounding box center [479, 61] width 8 height 8
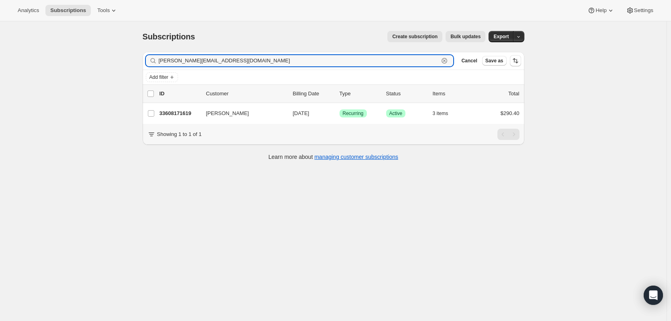
click at [447, 62] on icon "button" at bounding box center [445, 61] width 8 height 8
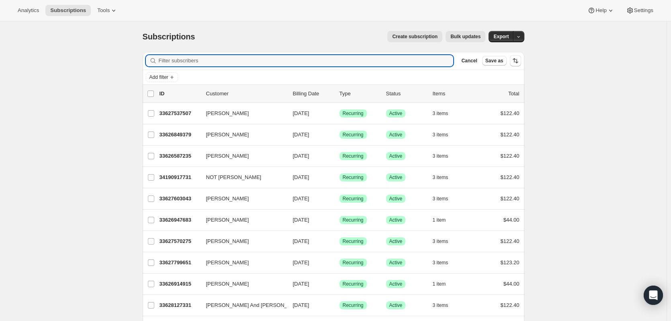
paste input "[PERSON_NAME]"
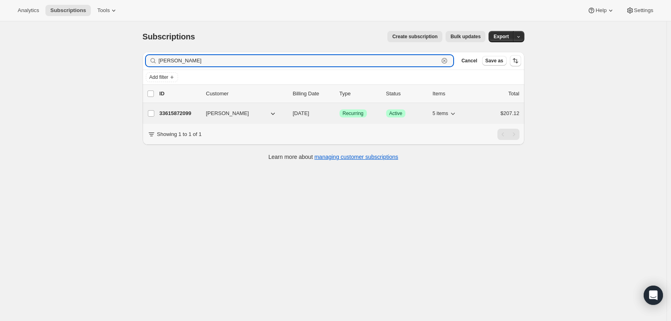
type input "[PERSON_NAME]"
click at [177, 113] on p "33615872099" at bounding box center [180, 113] width 40 height 8
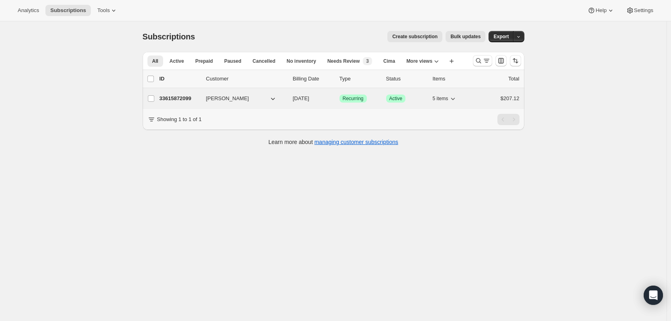
click at [189, 97] on p "33615872099" at bounding box center [180, 98] width 40 height 8
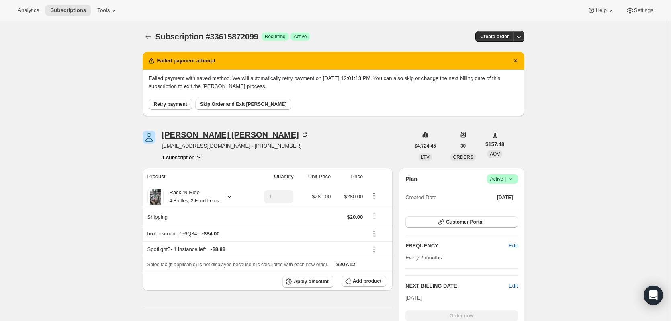
click at [301, 132] on icon at bounding box center [305, 135] width 8 height 8
